Goal: Transaction & Acquisition: Book appointment/travel/reservation

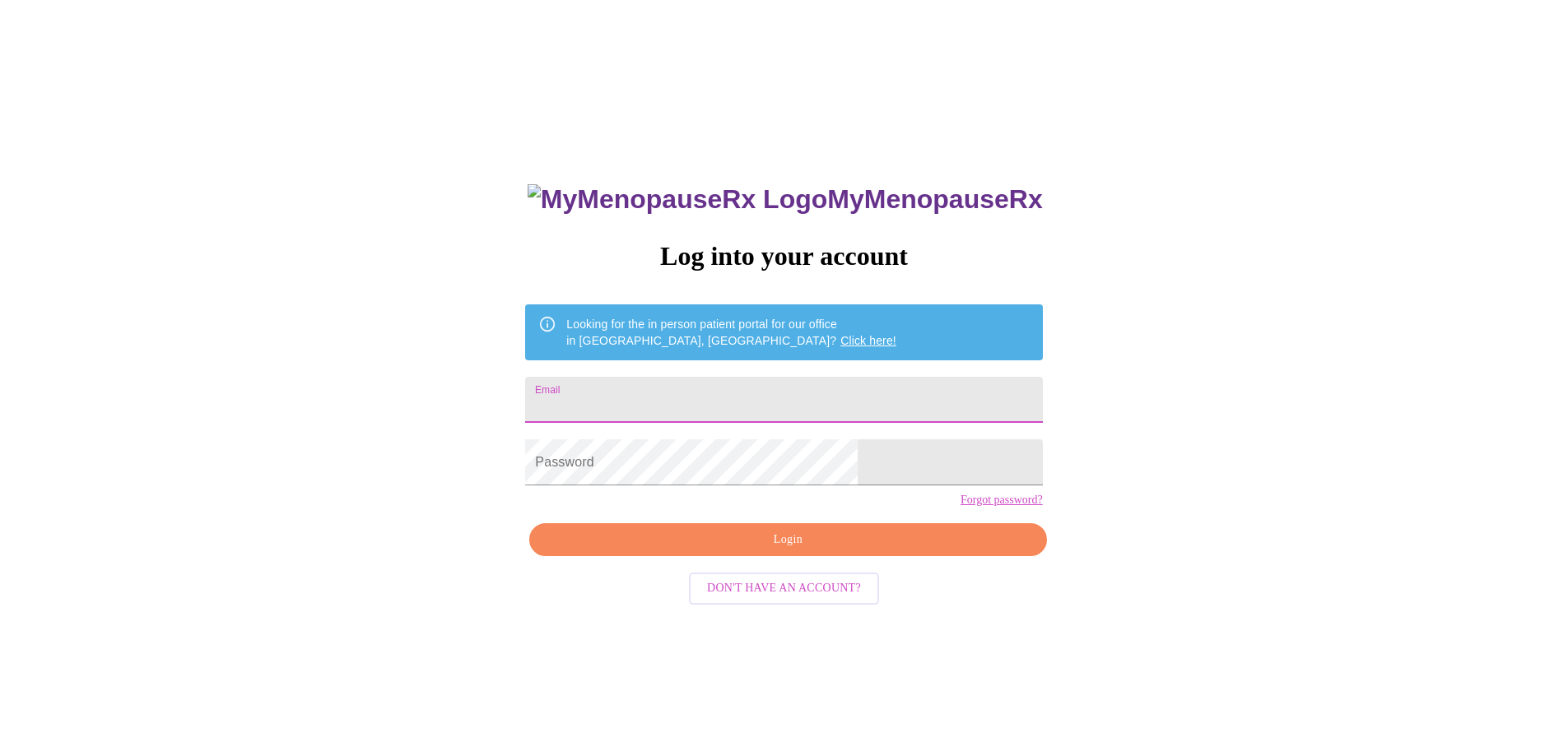
click at [679, 396] on input "Email" at bounding box center [783, 399] width 517 height 46
type input "[EMAIL_ADDRESS][DOMAIN_NAME]"
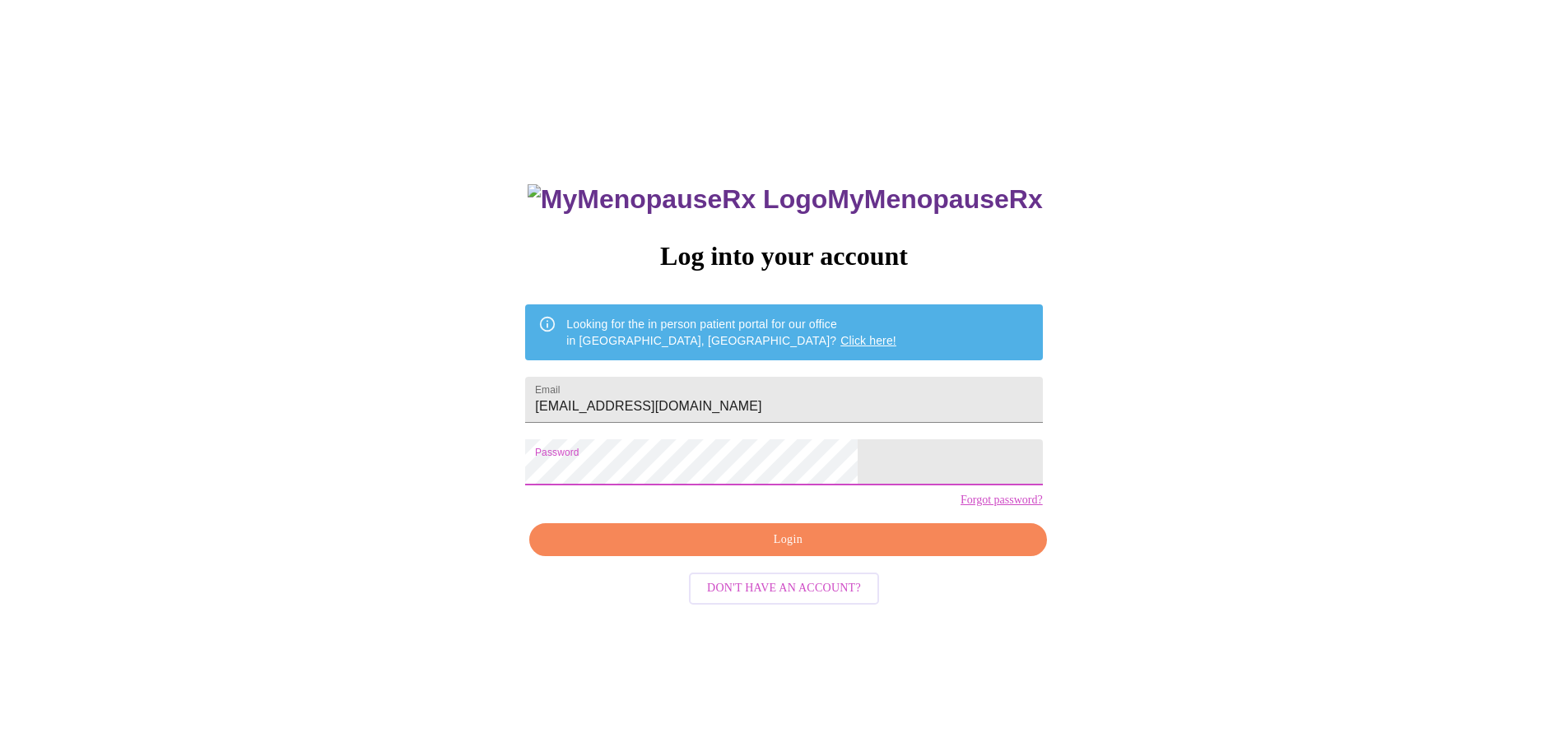
click at [811, 550] on span "Login" at bounding box center [788, 540] width 479 height 21
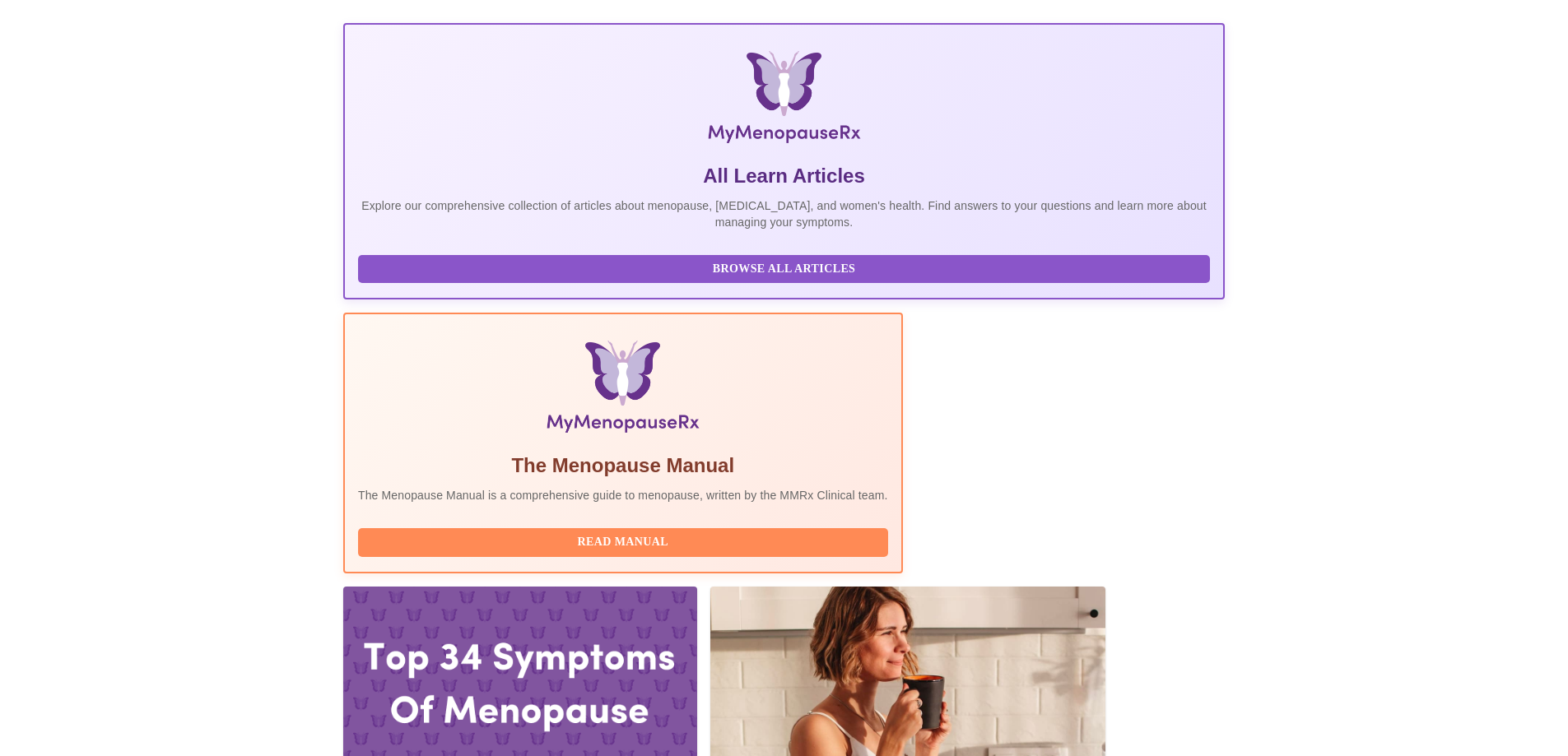
scroll to position [2, 0]
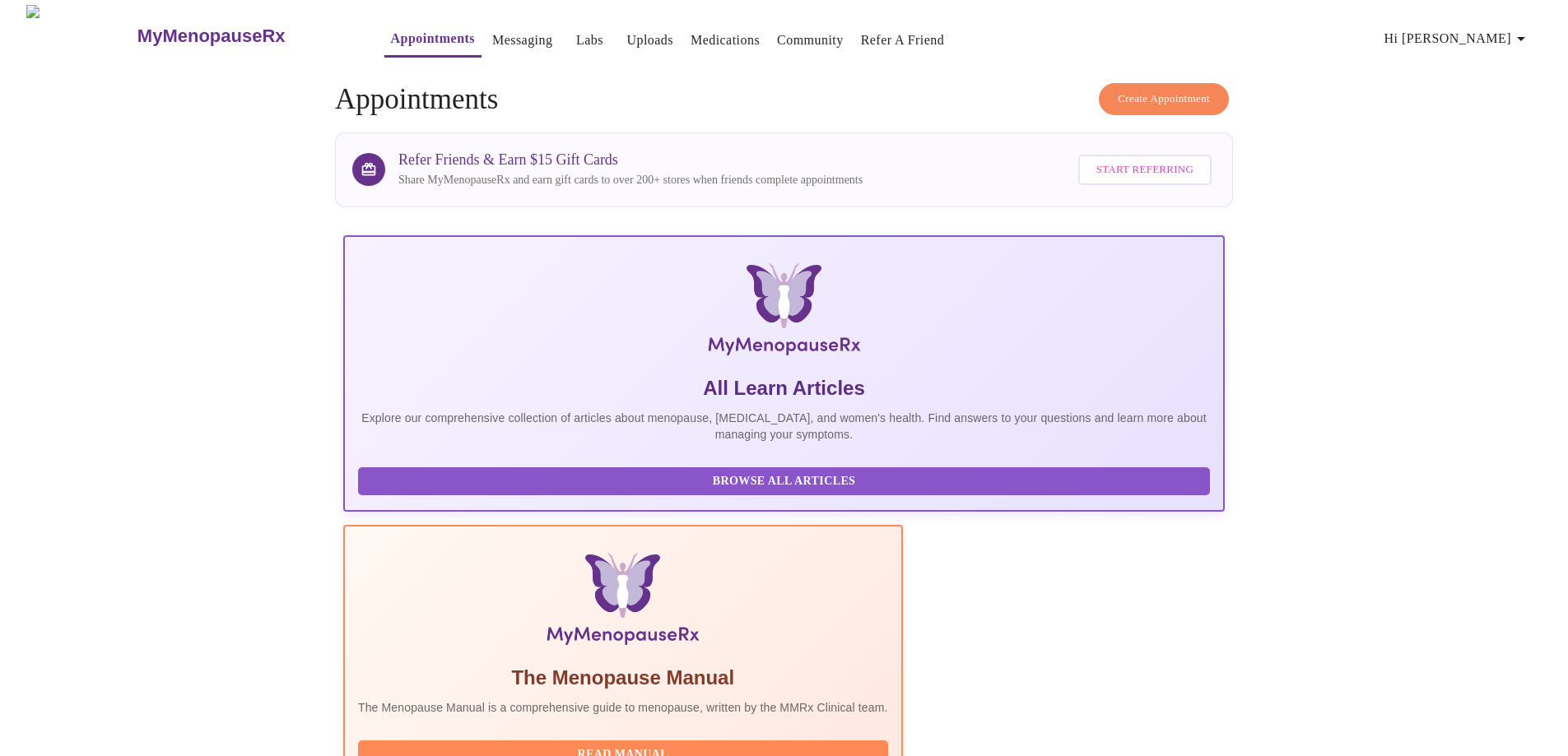
click at [1120, 90] on span "Create Appointment" at bounding box center [1164, 99] width 92 height 19
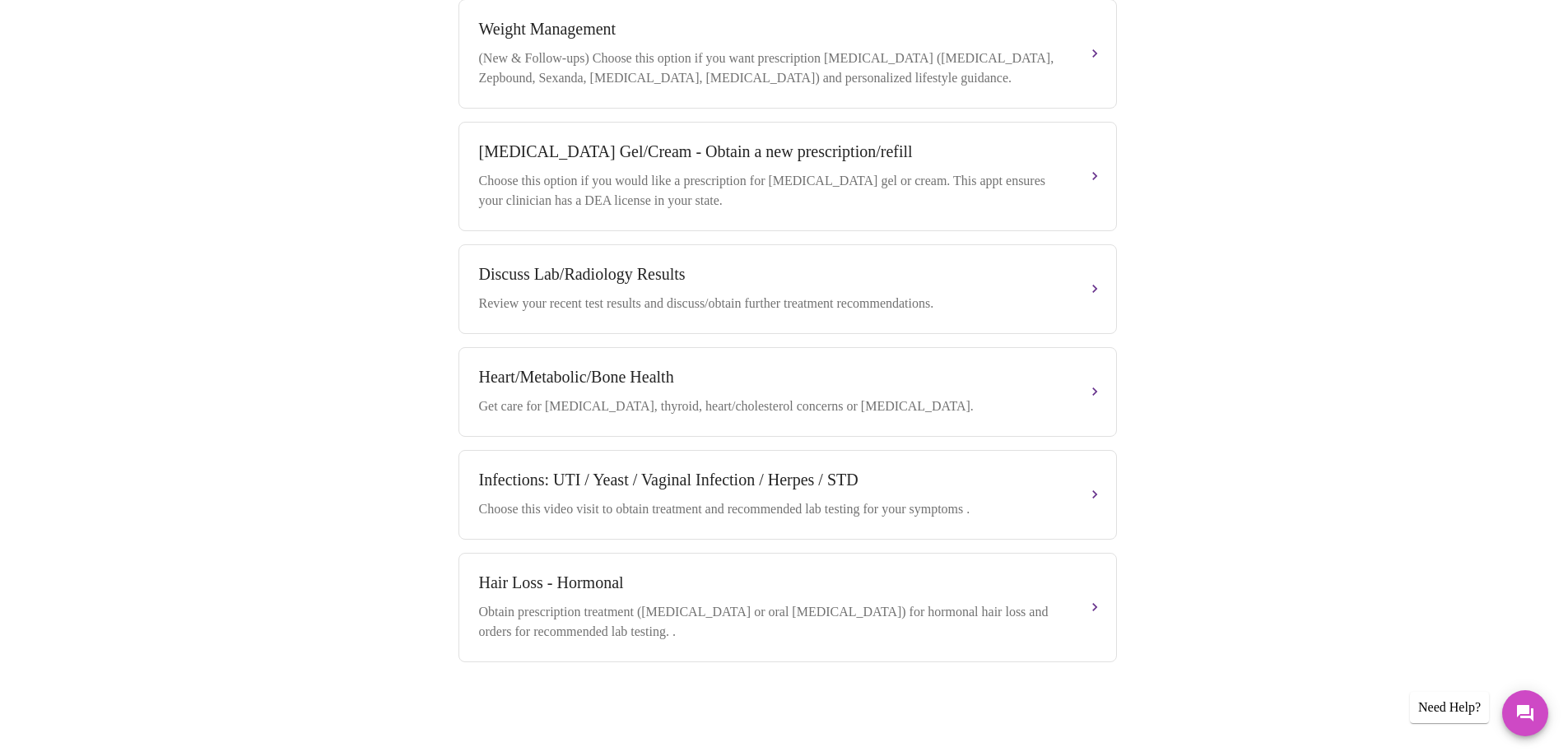
scroll to position [711, 0]
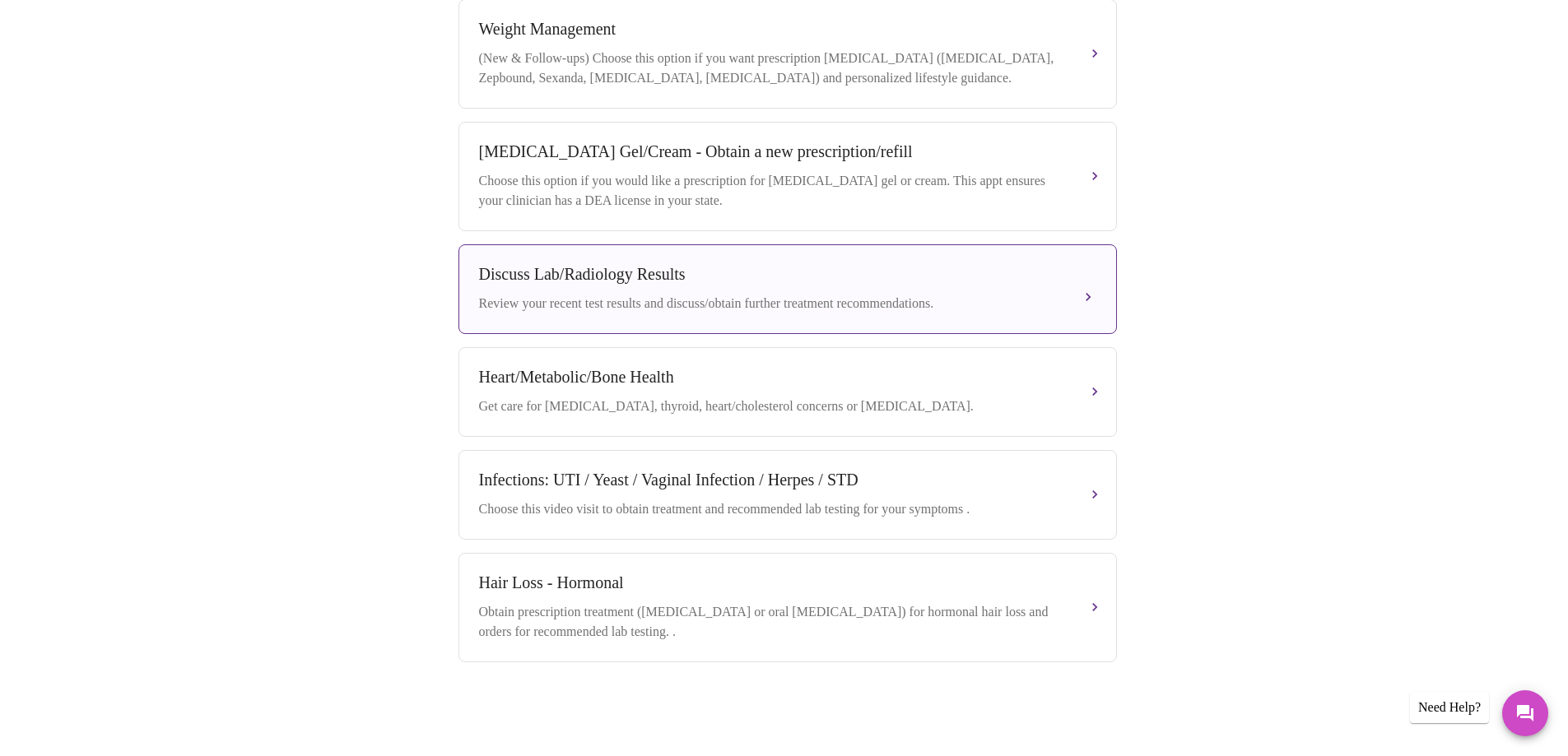
click at [543, 297] on div "Review your recent test results and discuss/obtain further treatment recommenda…" at bounding box center [771, 303] width 584 height 20
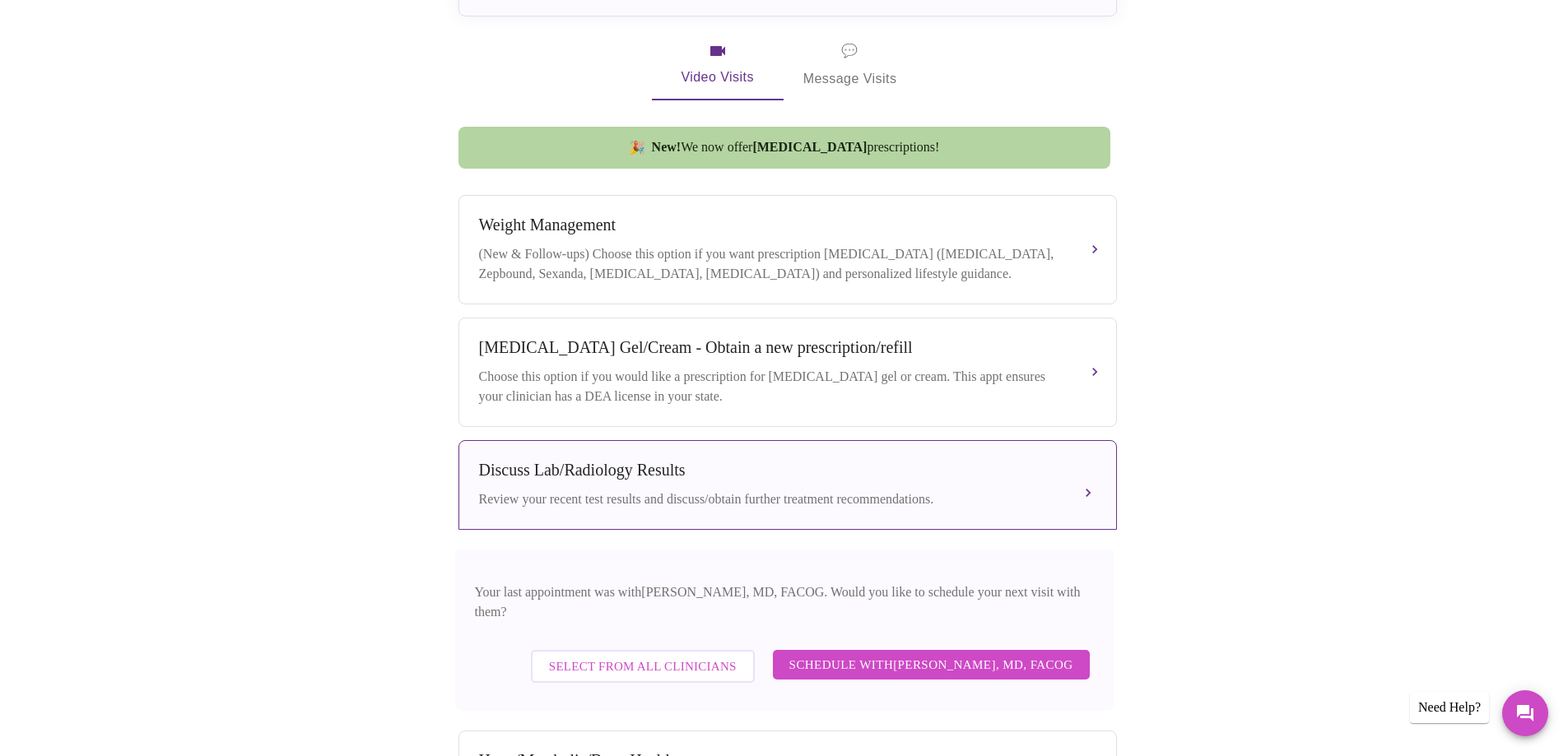
scroll to position [463, 0]
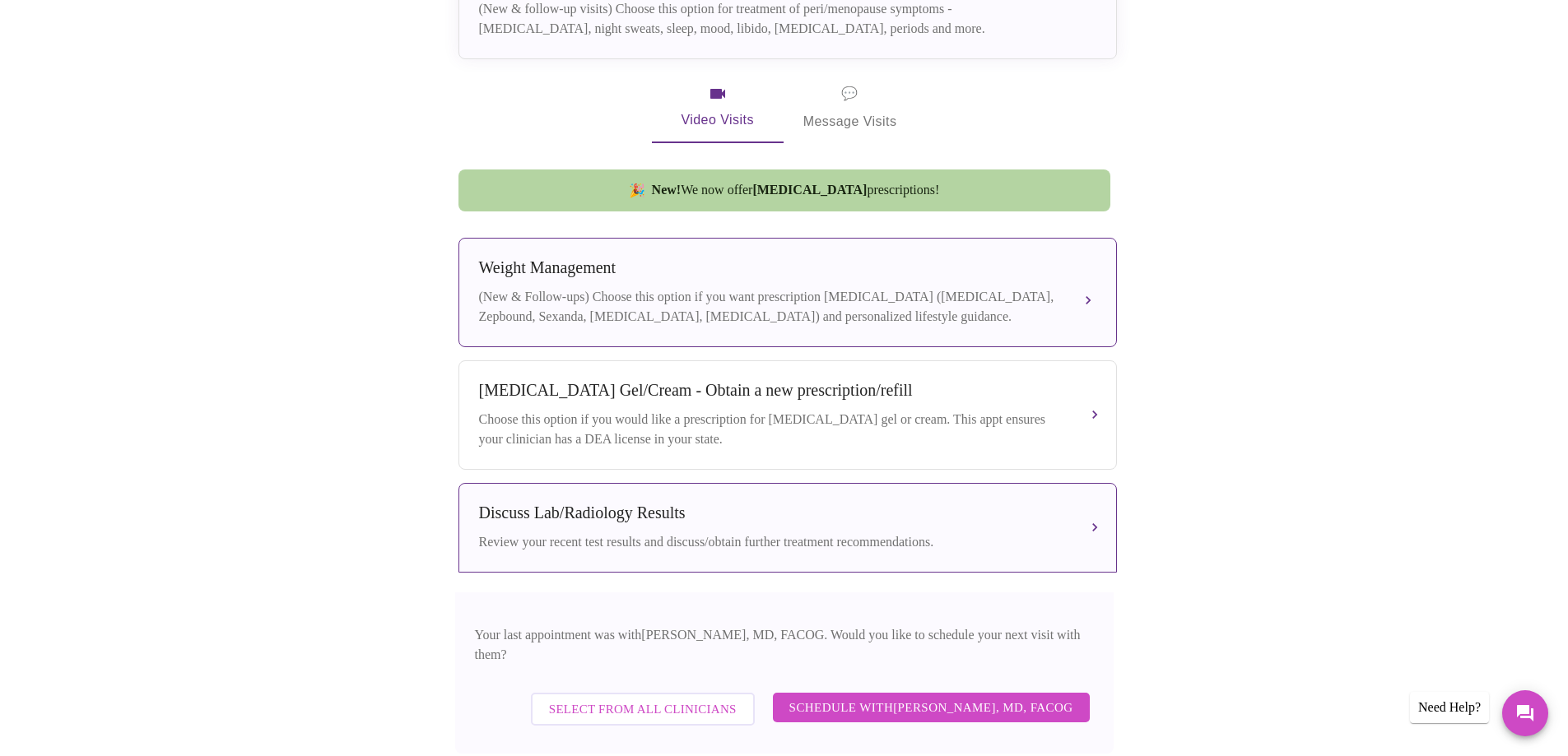
click at [685, 305] on div "(New & Follow-ups) Choose this option if you want prescription [MEDICAL_DATA] (…" at bounding box center [771, 307] width 584 height 40
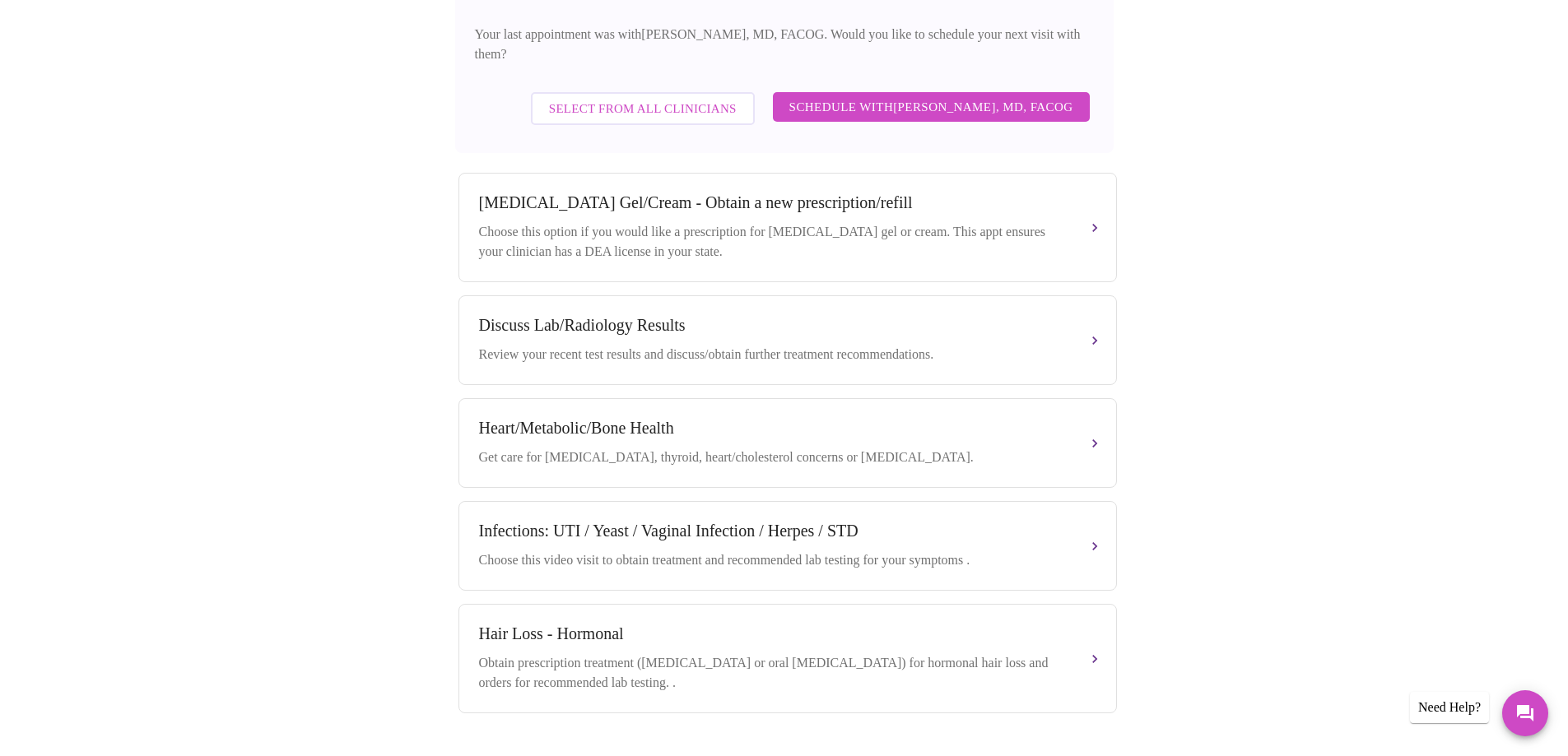
scroll to position [885, 0]
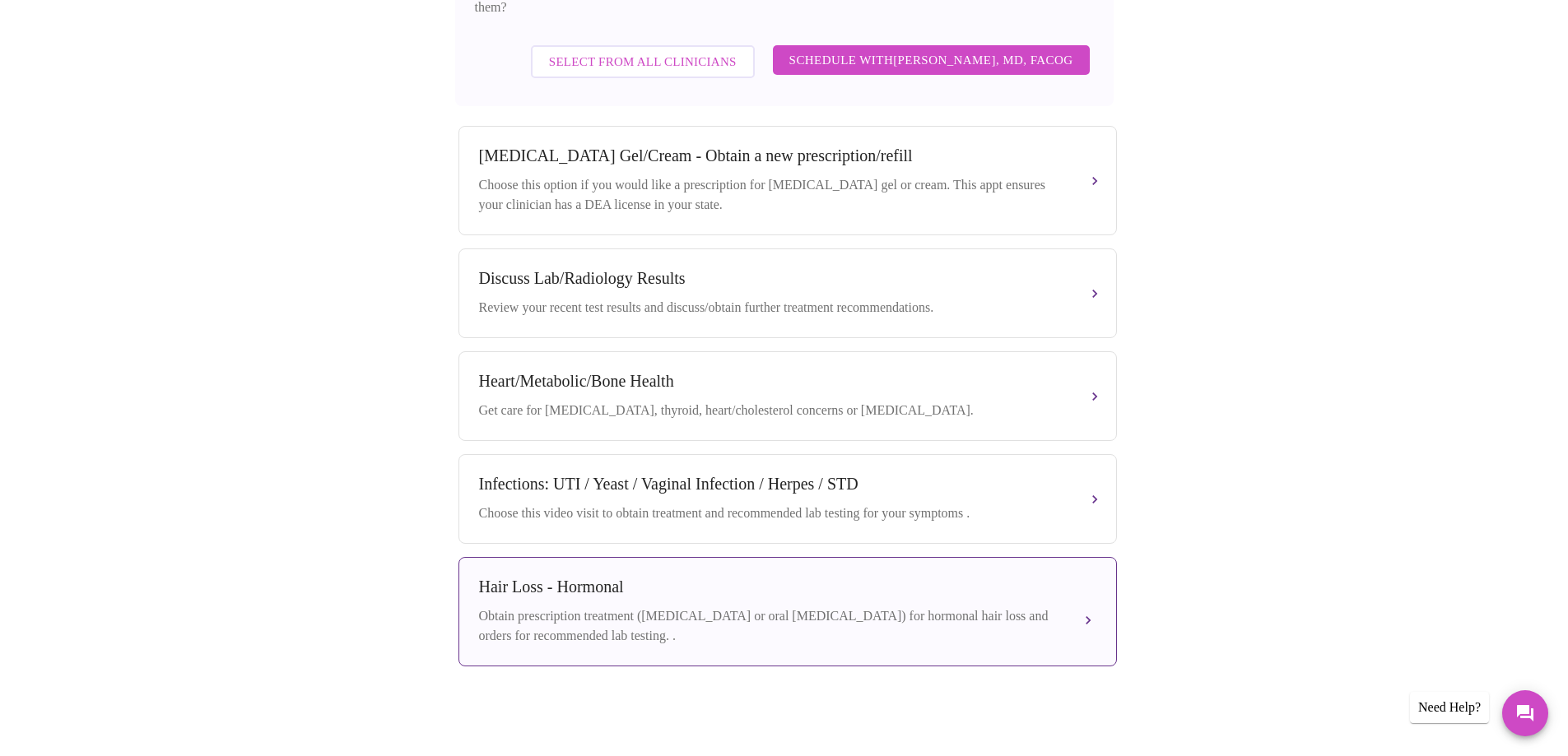
click at [702, 618] on div "Obtain prescription treatment ([MEDICAL_DATA] or oral [MEDICAL_DATA]) for hormo…" at bounding box center [771, 627] width 584 height 40
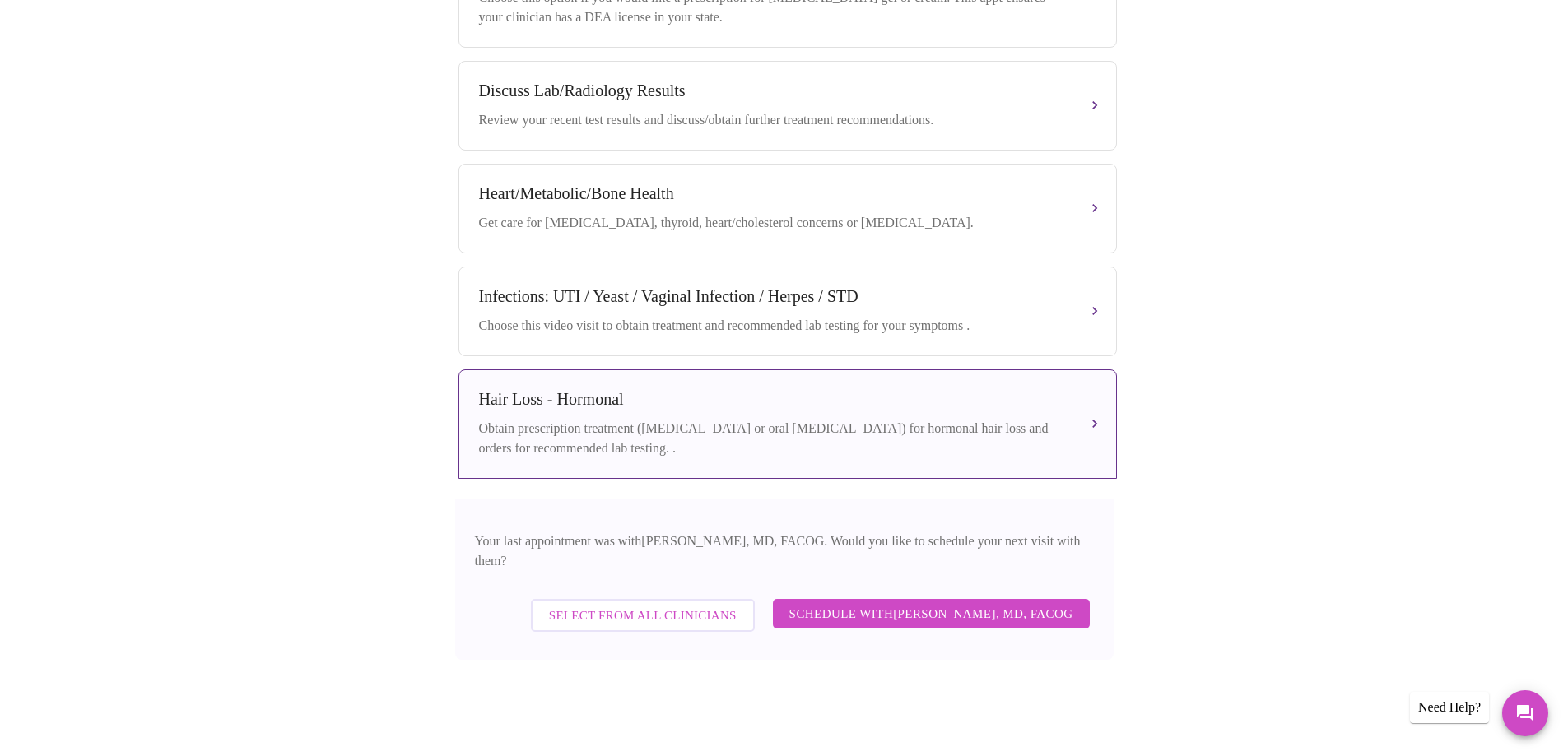
click at [1027, 616] on span "Schedule with [PERSON_NAME], MD, FACOG" at bounding box center [931, 614] width 284 height 22
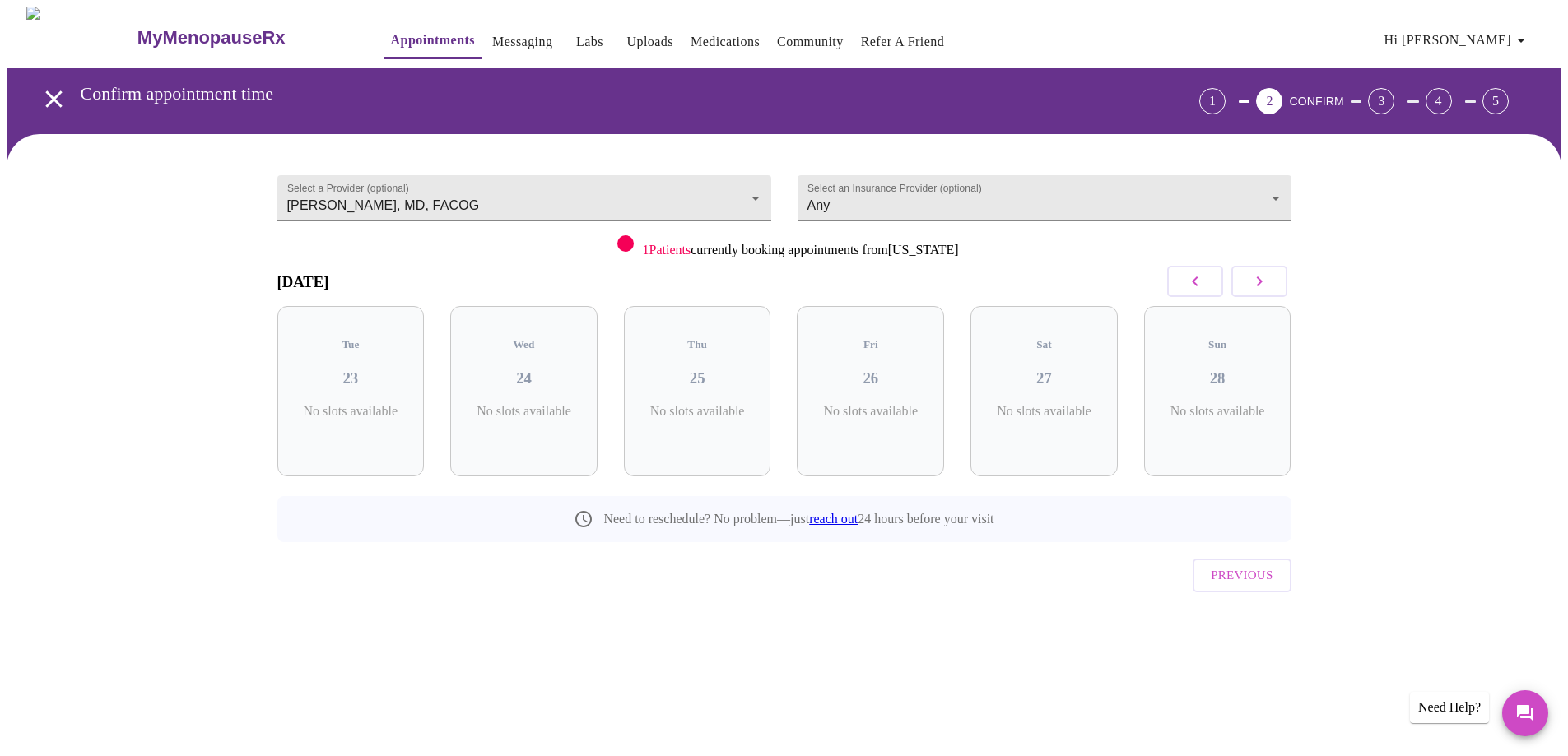
scroll to position [0, 0]
click at [1258, 285] on icon "button" at bounding box center [1265, 282] width 20 height 20
click at [392, 29] on link "Appointments" at bounding box center [433, 40] width 84 height 23
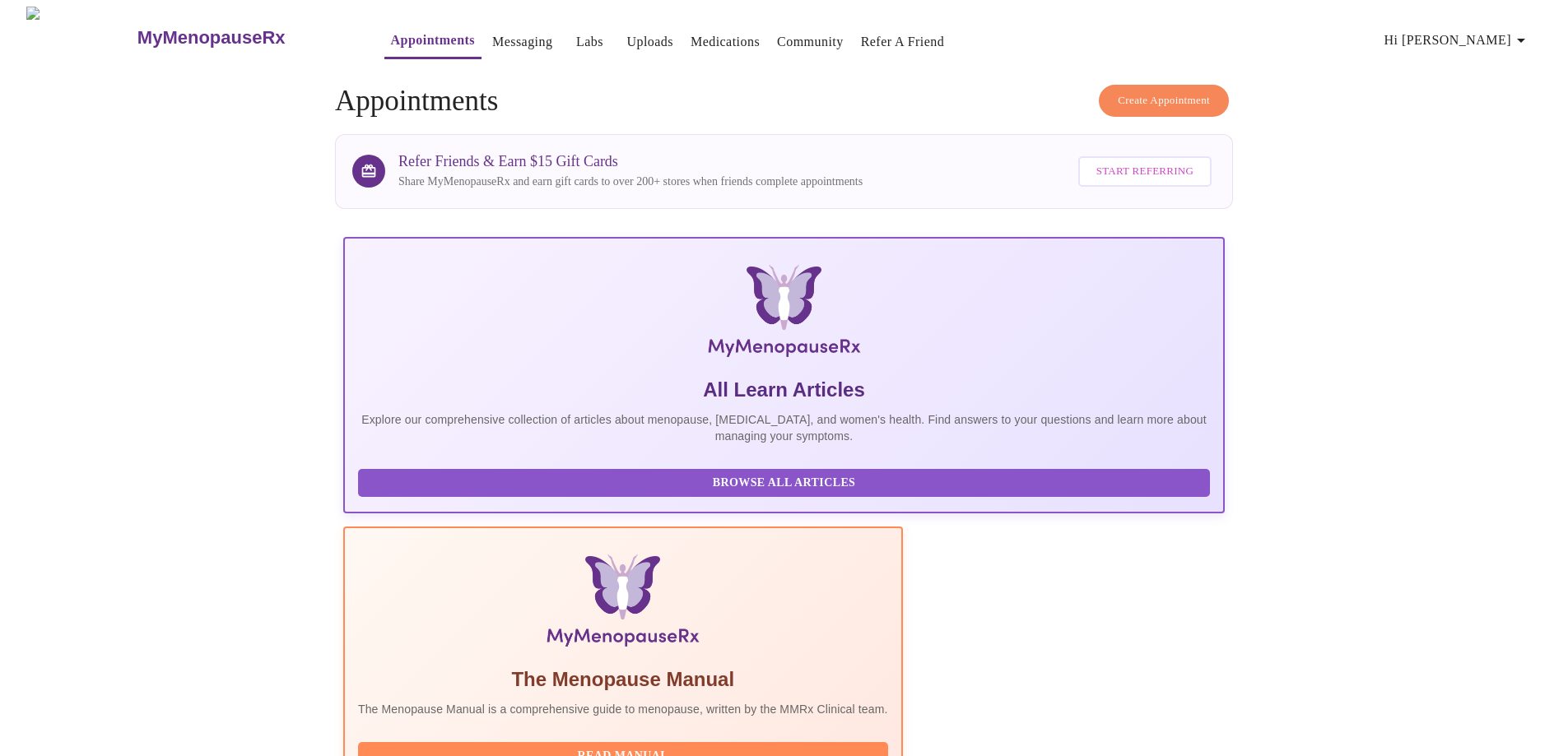
click at [1119, 96] on span "Create Appointment" at bounding box center [1164, 100] width 92 height 19
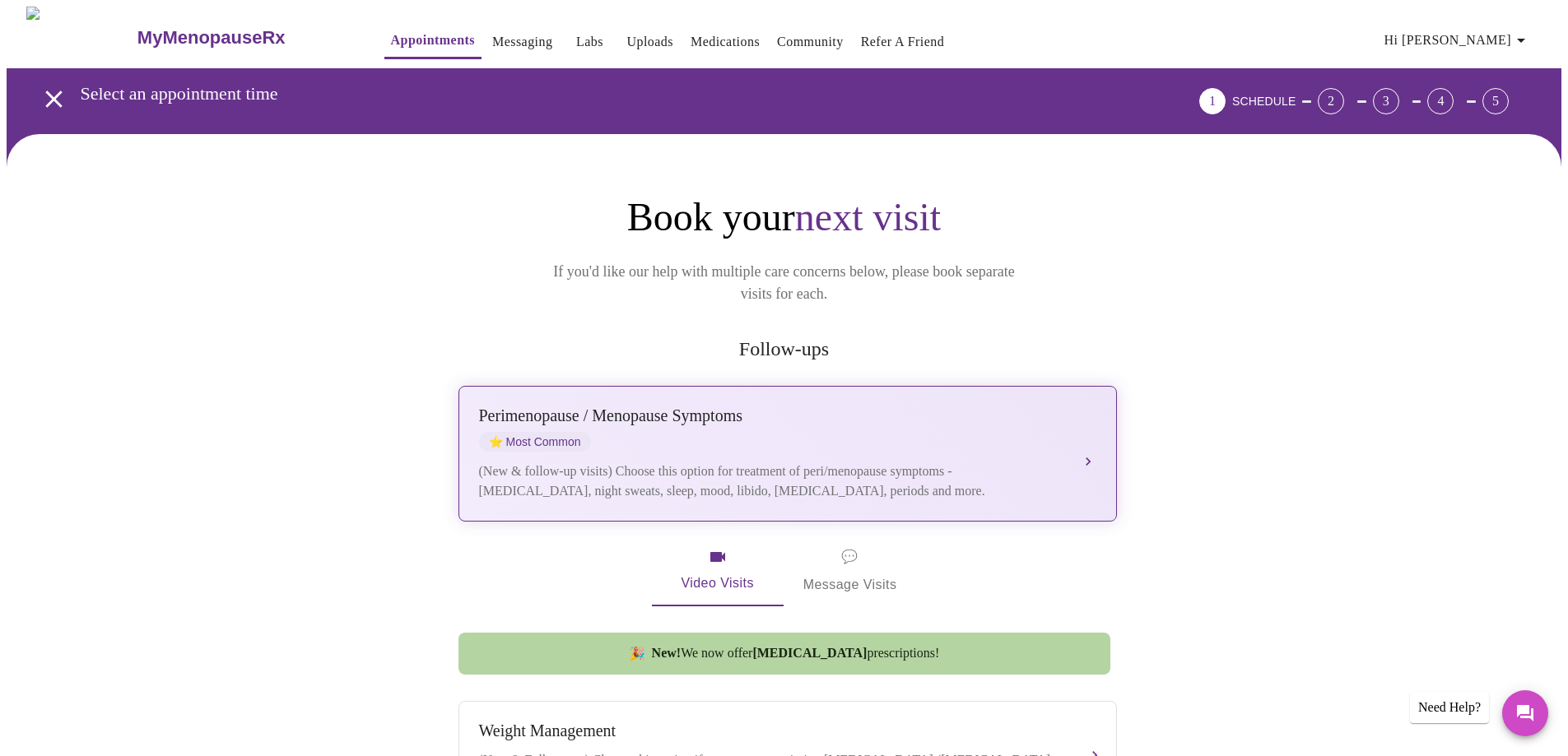
click at [923, 420] on div "[MEDICAL_DATA] / Menopause Symptoms ⭐ Most Common" at bounding box center [771, 429] width 584 height 45
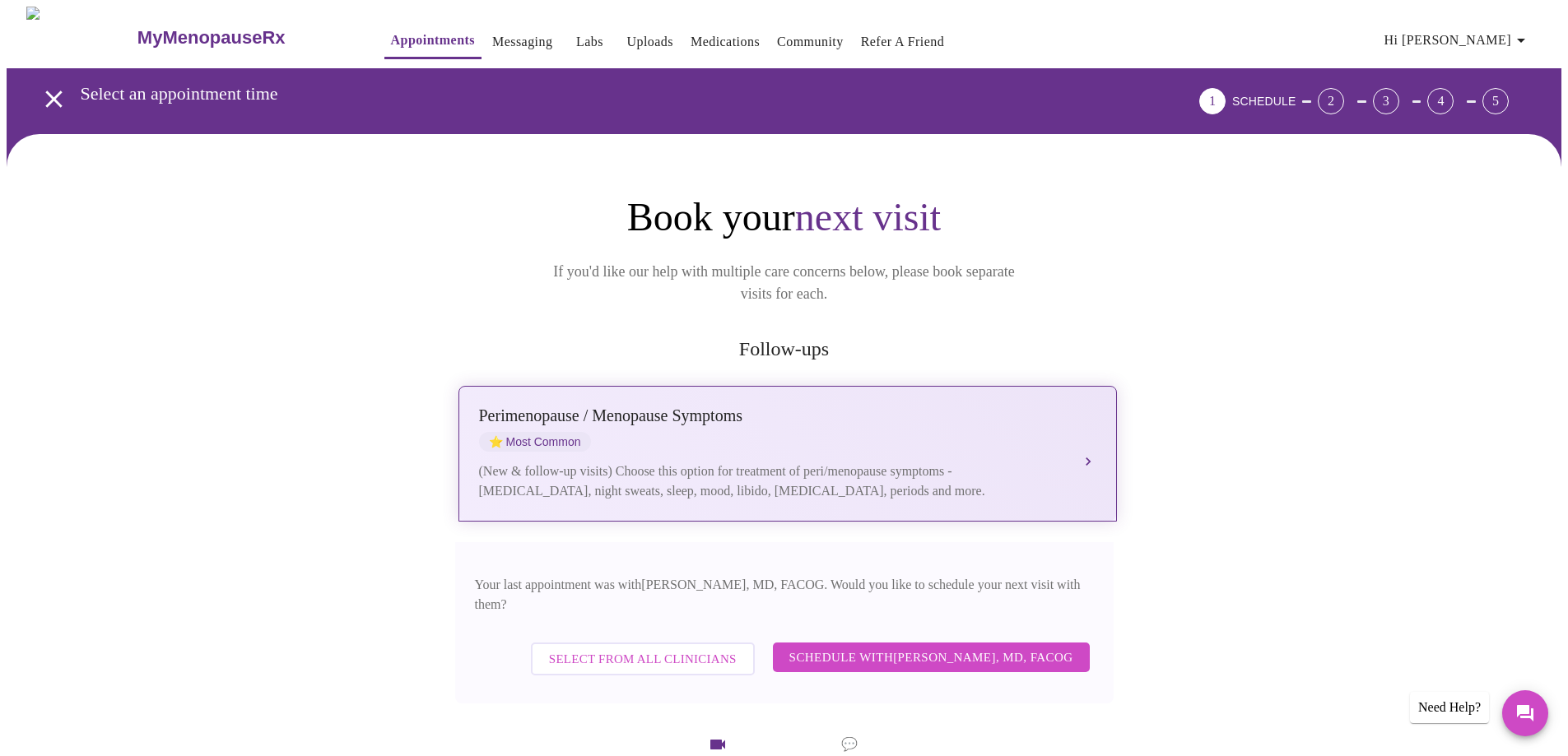
click at [1081, 439] on button "[MEDICAL_DATA] / Menopause Symptoms ⭐ Most Common (New & follow-up visits) Choo…" at bounding box center [788, 454] width 658 height 135
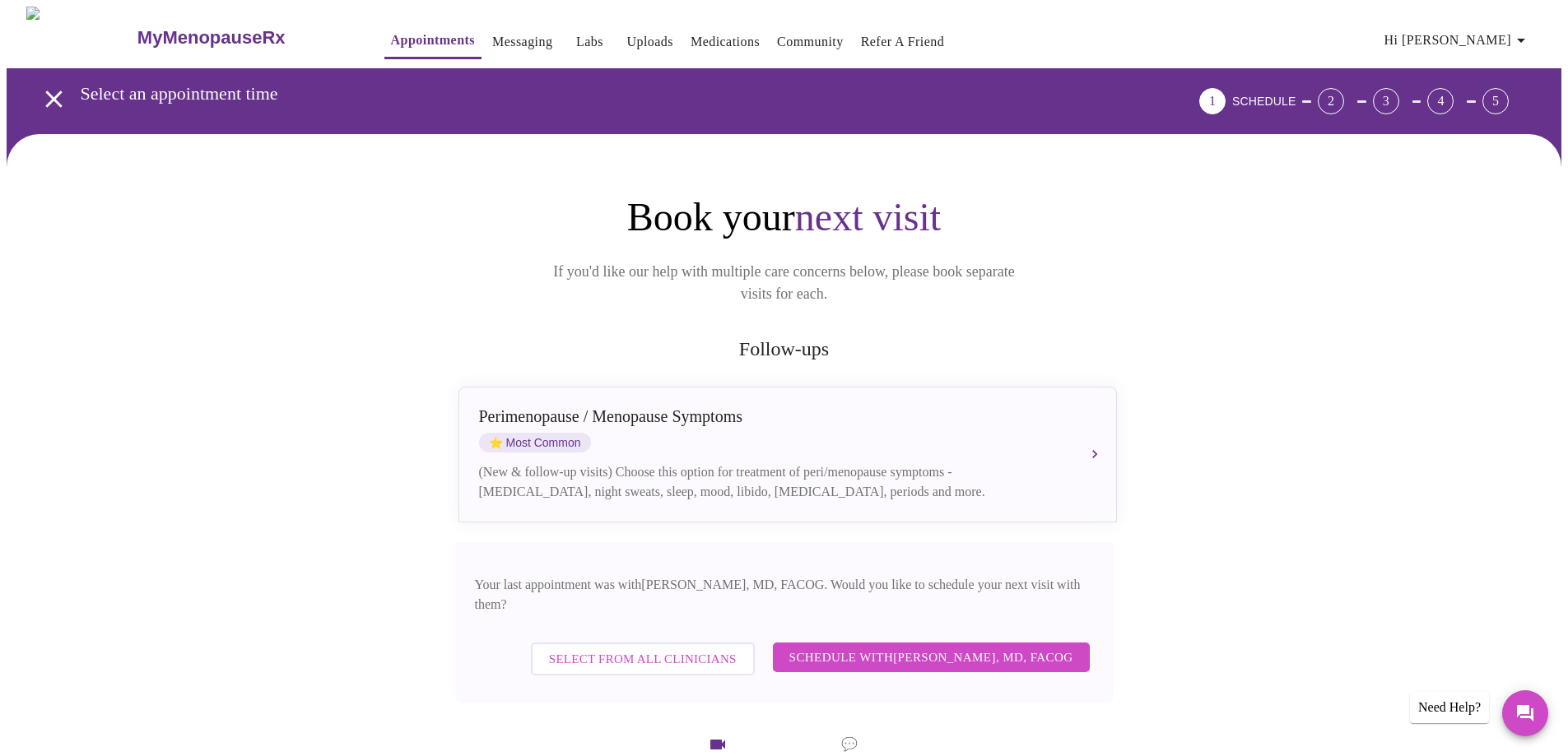
click at [1026, 642] on button "Schedule with [PERSON_NAME], MD, FACOG" at bounding box center [931, 657] width 317 height 30
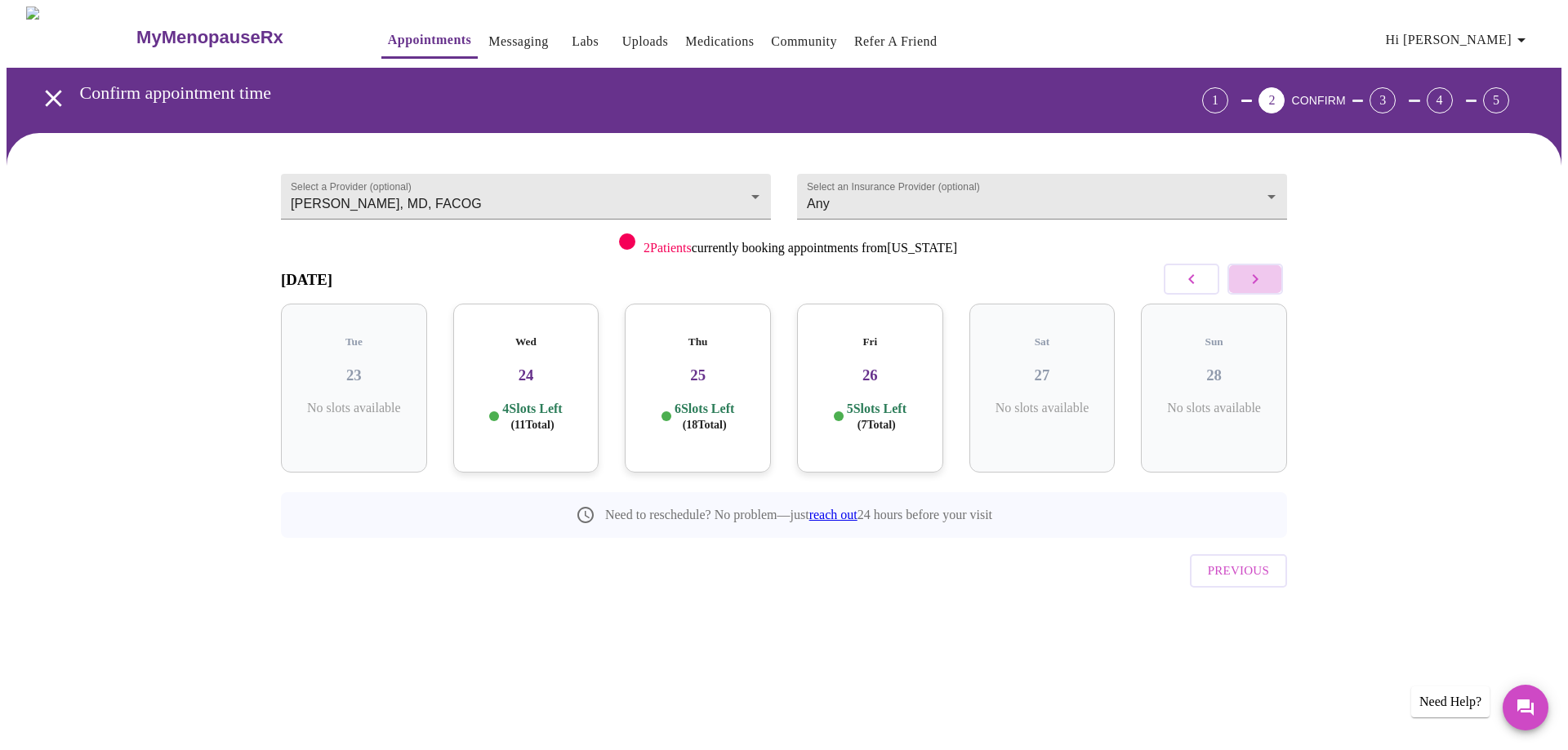
click at [1267, 276] on button "button" at bounding box center [1255, 279] width 56 height 31
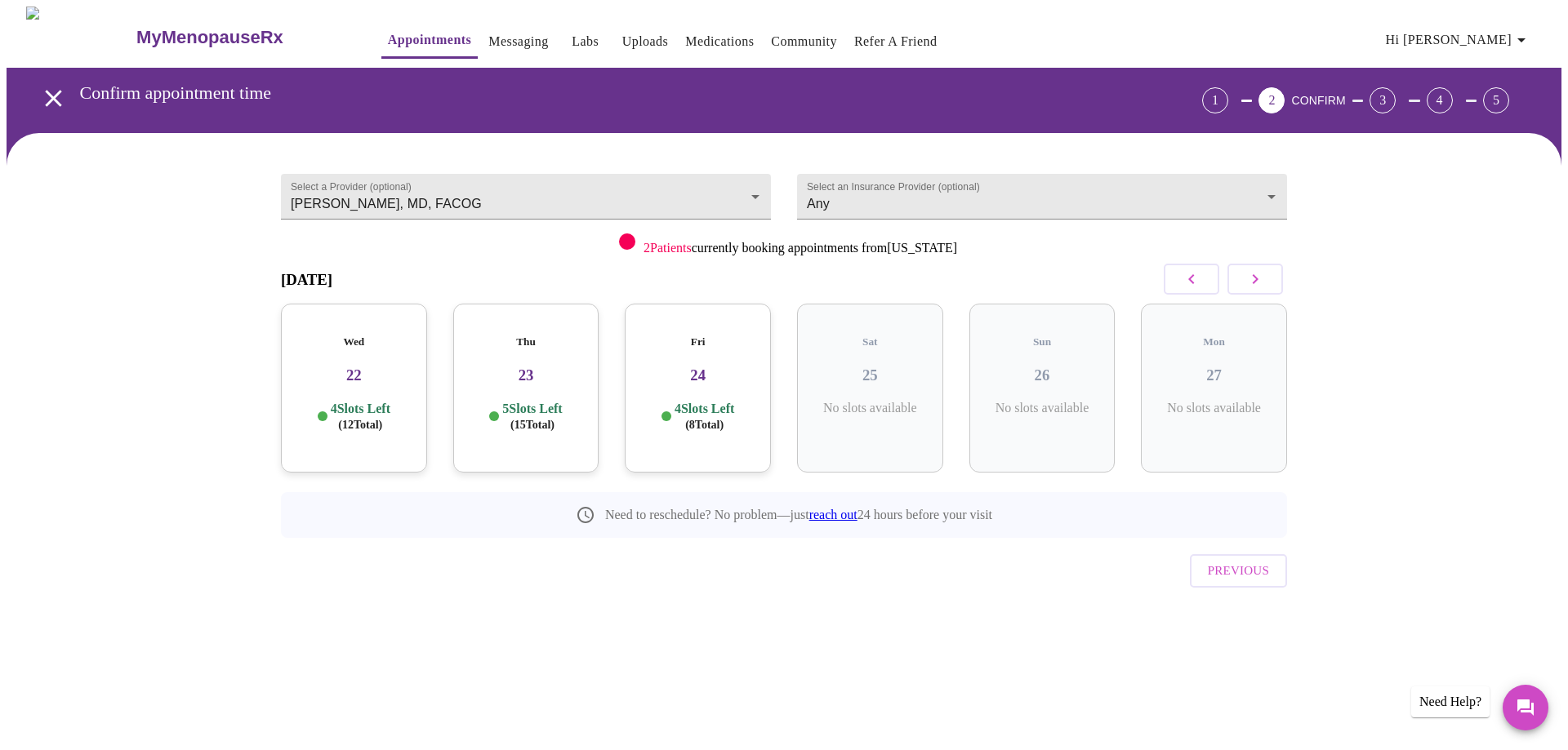
click at [558, 401] on p "5 Slots Left ( 15 Total)" at bounding box center [531, 417] width 60 height 31
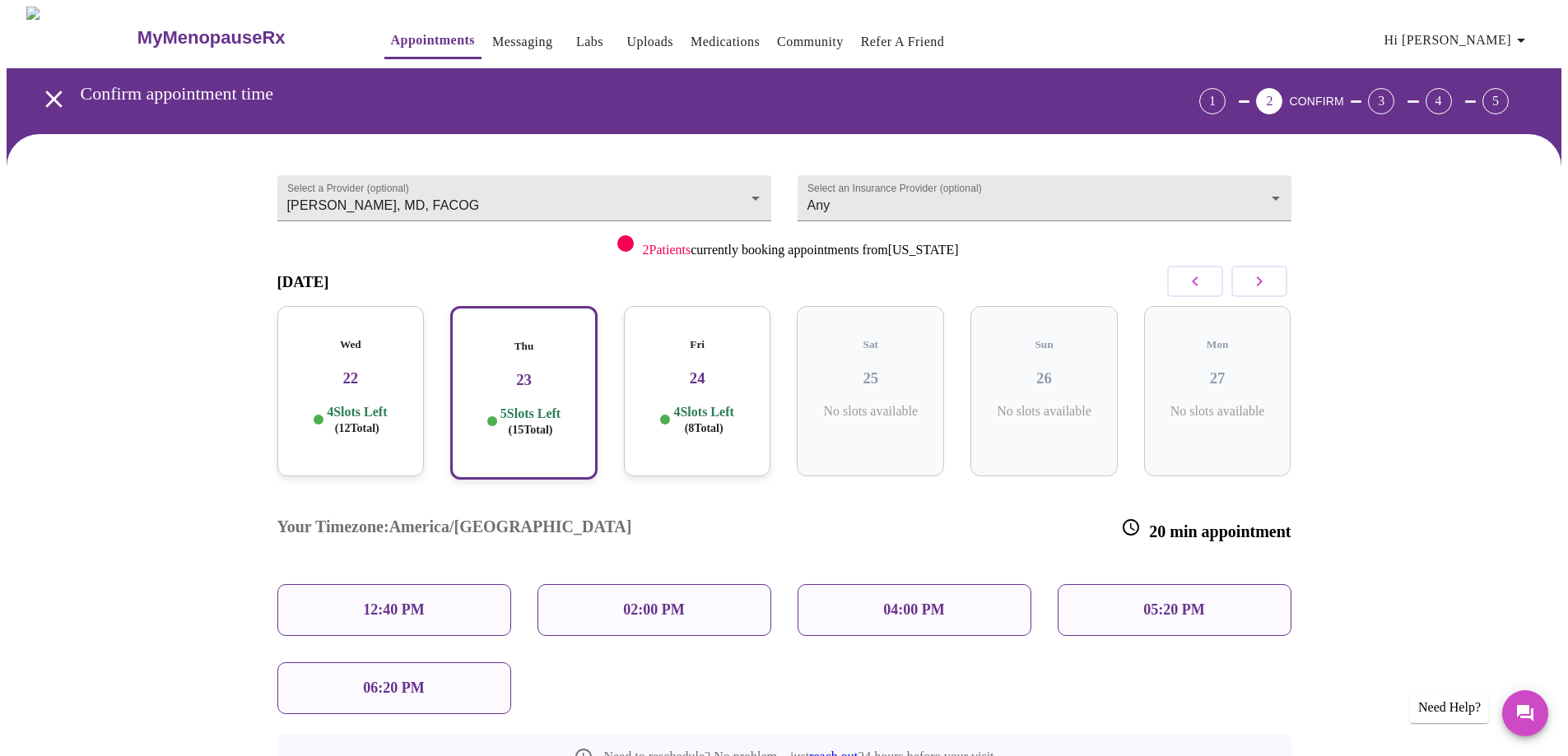
click at [619, 584] on div "02:00 PM" at bounding box center [654, 610] width 234 height 51
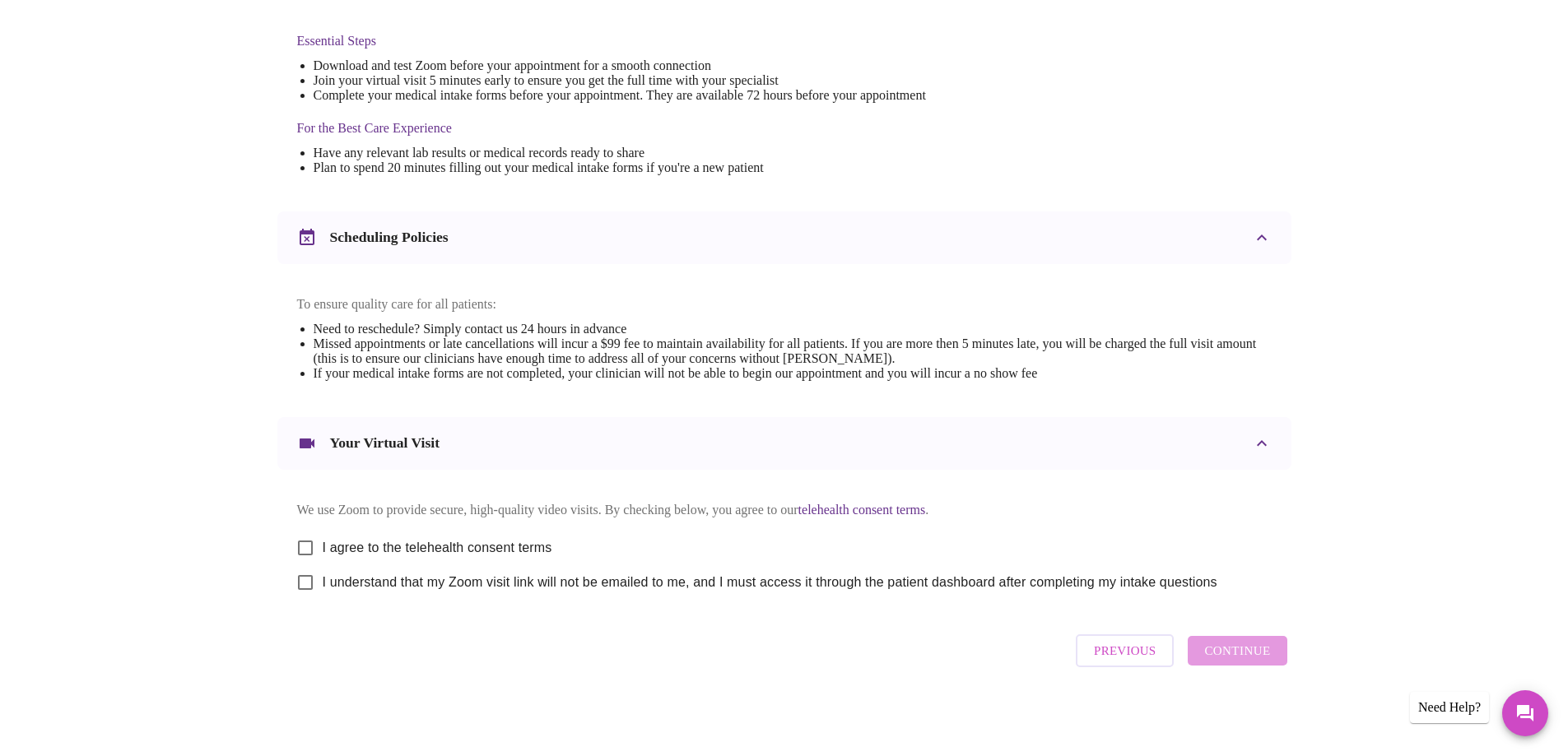
scroll to position [437, 0]
click at [307, 543] on input "I agree to the telehealth consent terms" at bounding box center [305, 547] width 35 height 35
checkbox input "true"
click at [304, 584] on input "I understand that my Zoom visit link will not be emailed to me, and I must acce…" at bounding box center [305, 582] width 35 height 35
checkbox input "true"
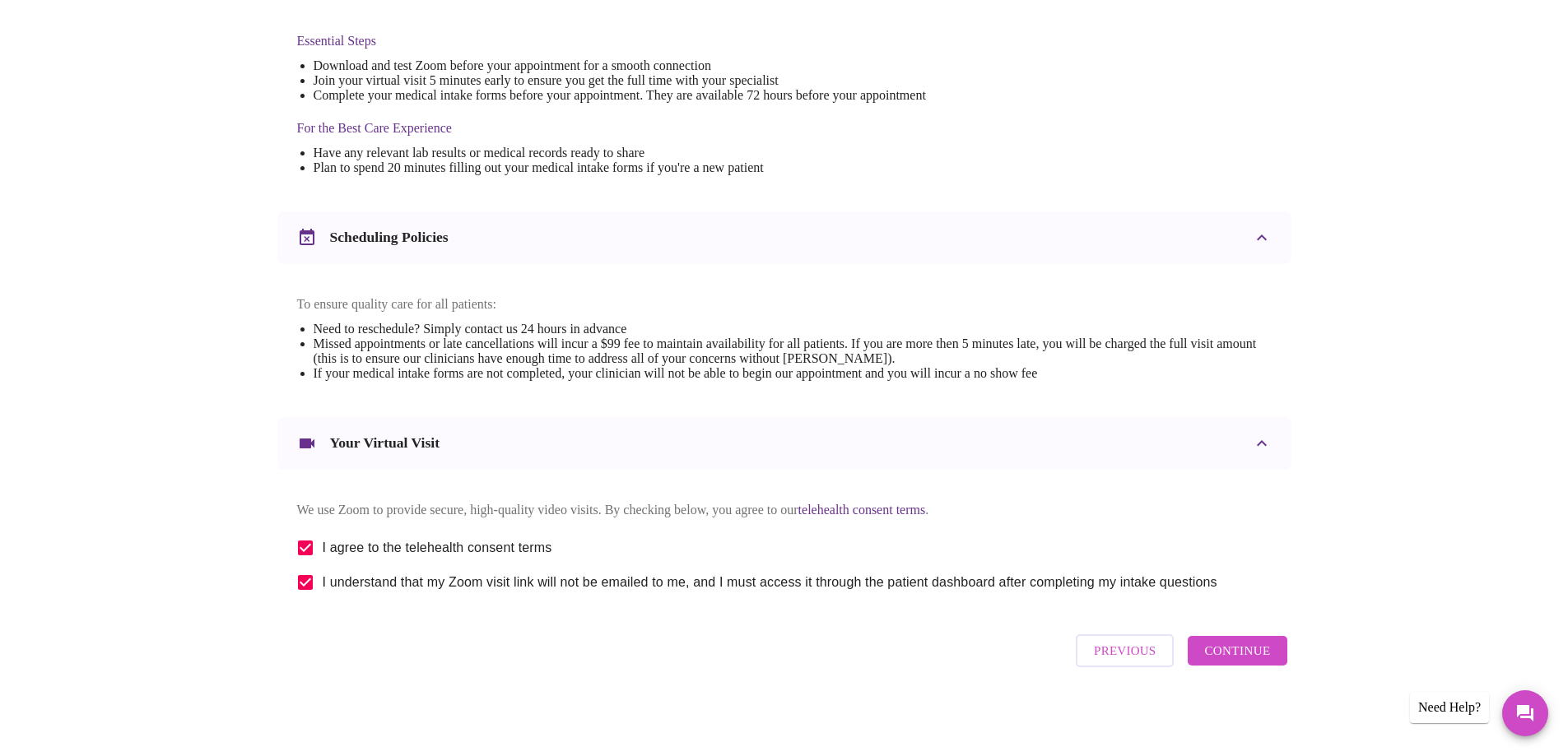
click at [1256, 659] on span "Continue" at bounding box center [1237, 651] width 66 height 22
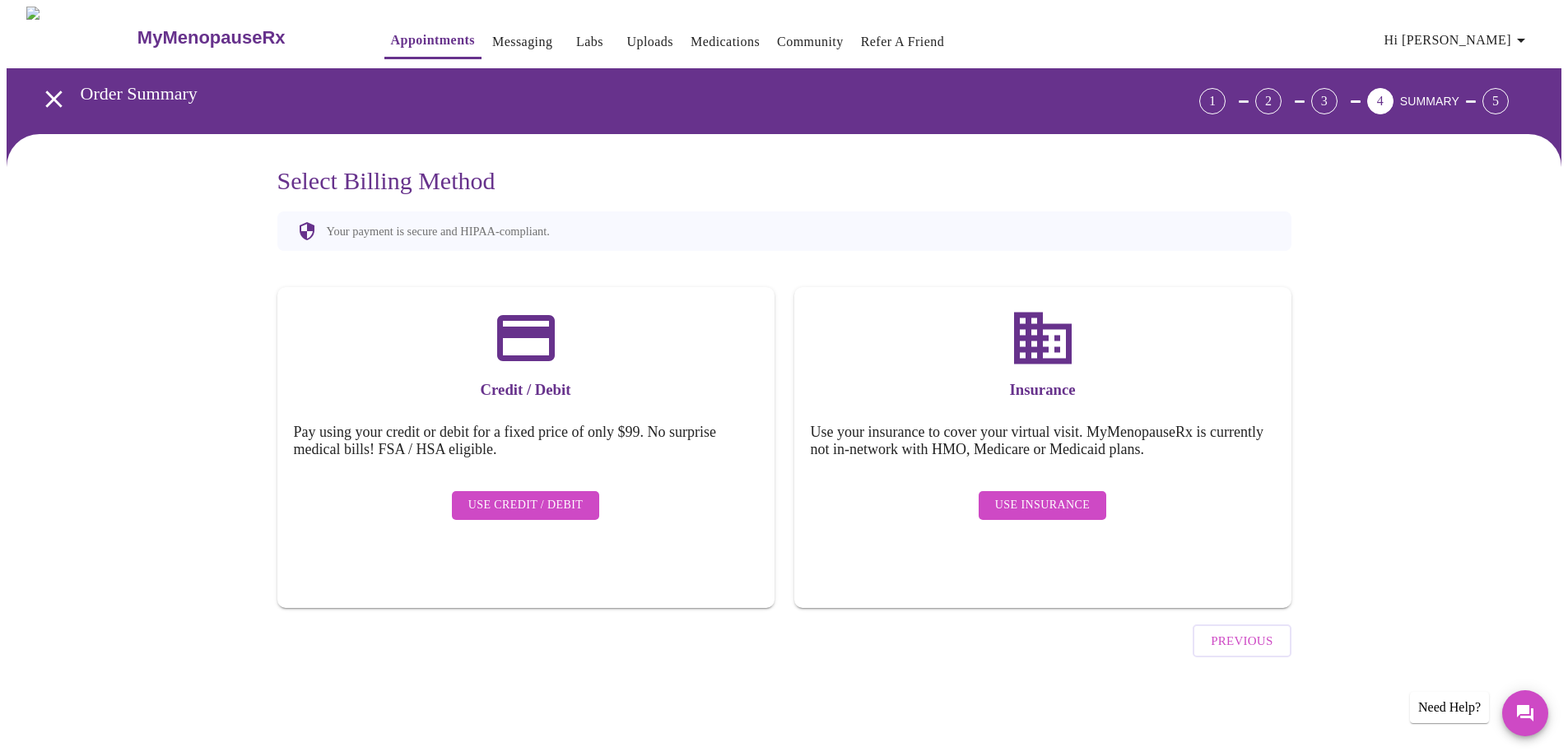
scroll to position [0, 0]
click at [1043, 495] on span "Use Insurance" at bounding box center [1049, 505] width 95 height 21
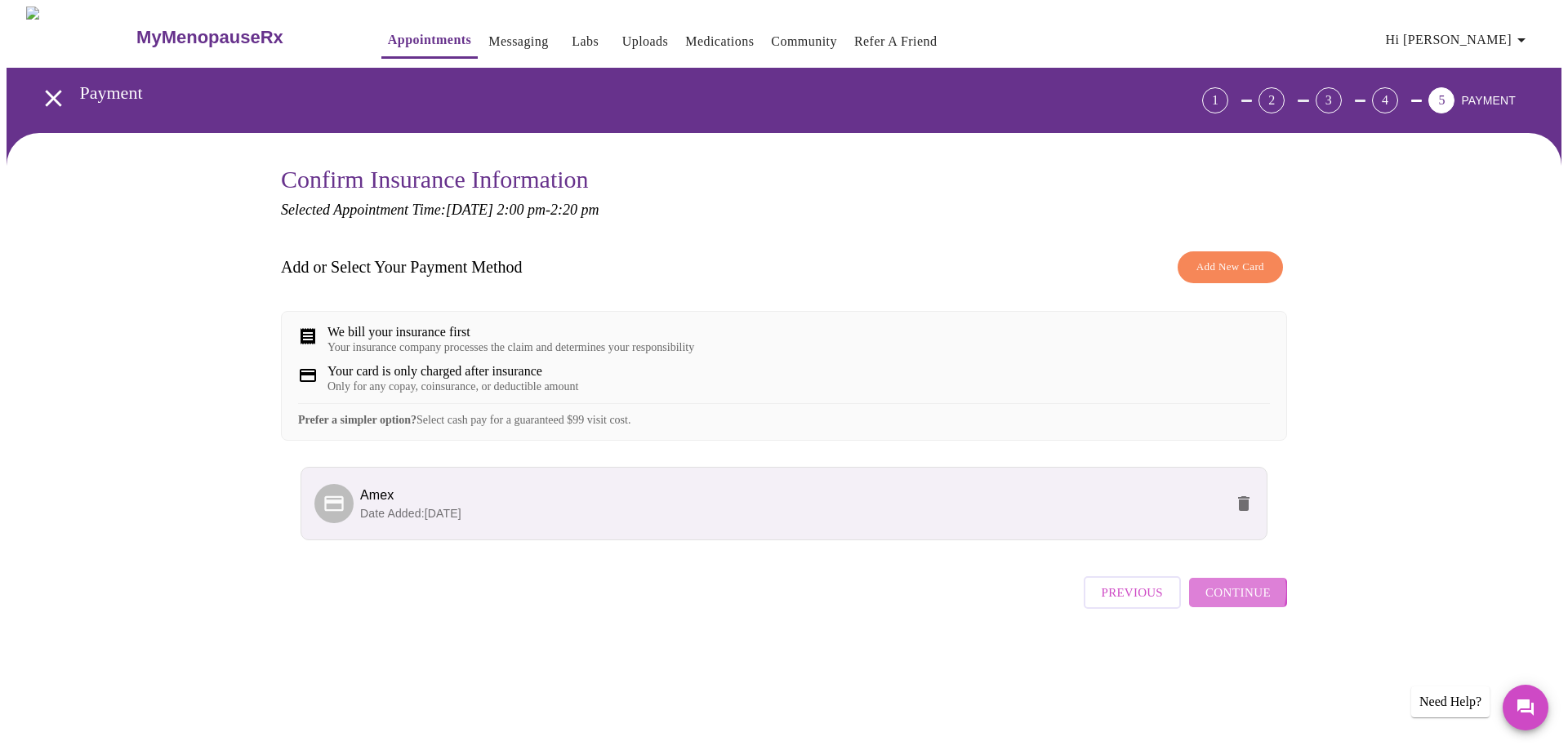
click at [1218, 603] on span "Continue" at bounding box center [1238, 593] width 66 height 22
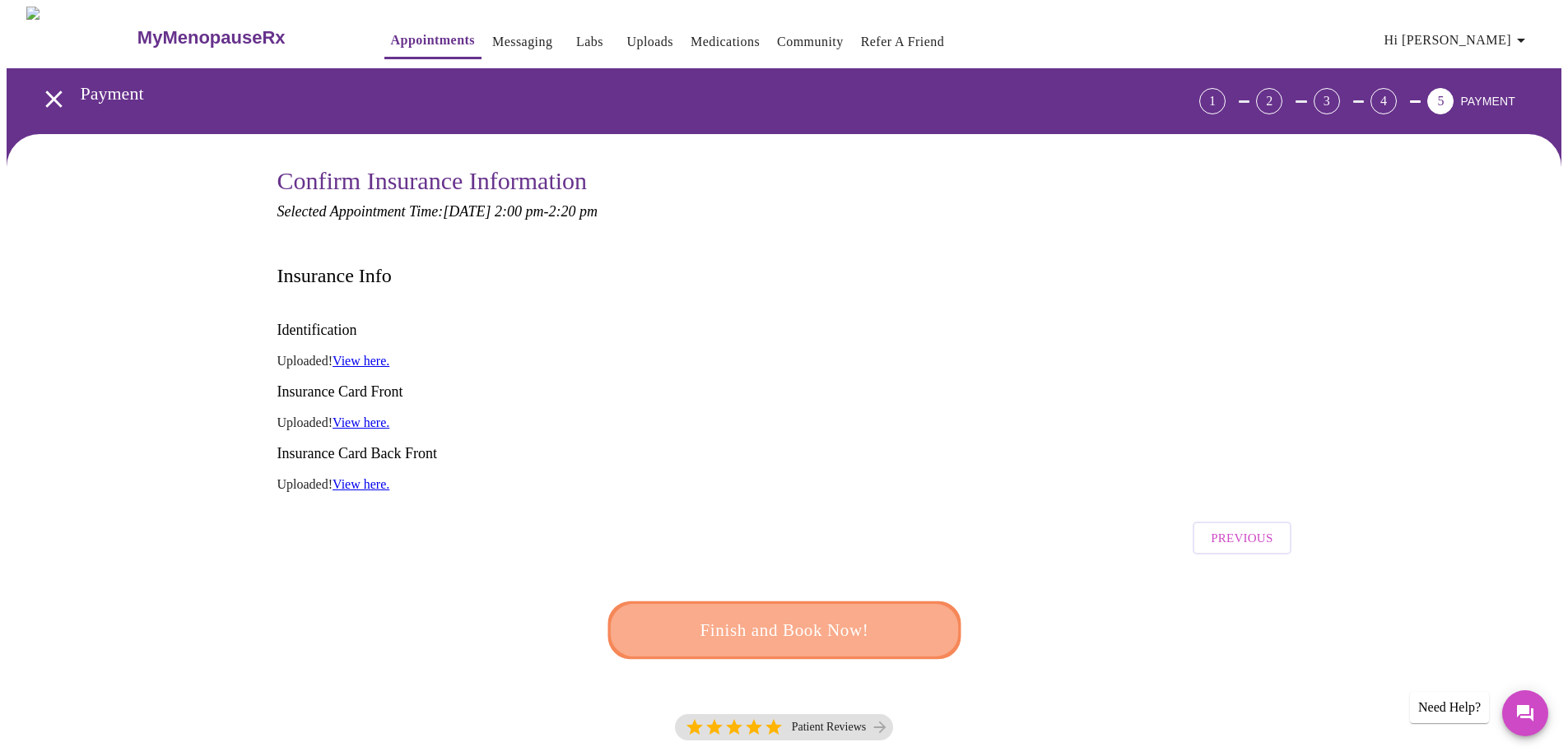
click at [786, 616] on span "Finish and Book Now!" at bounding box center [785, 630] width 305 height 31
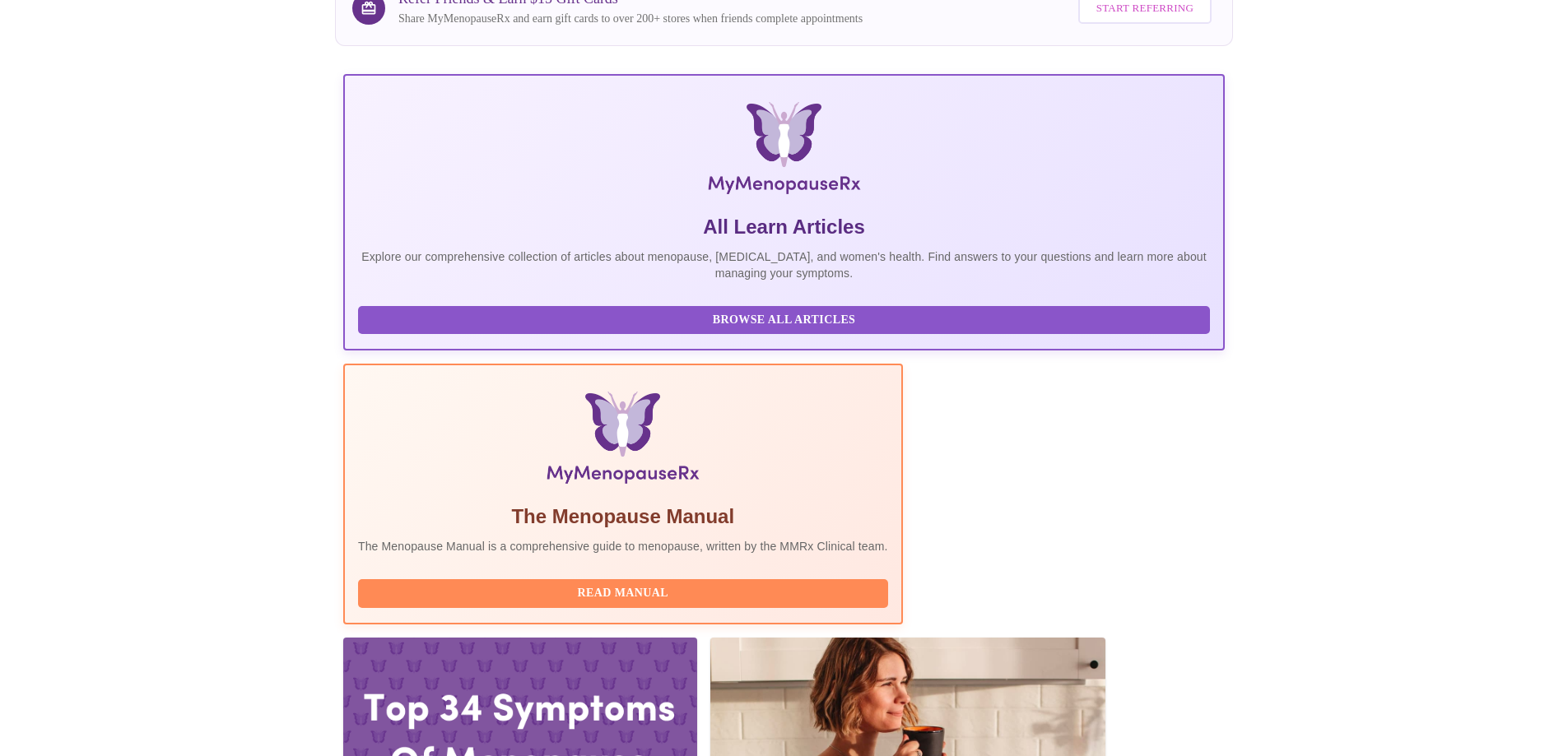
scroll to position [165, 0]
